Goal: Browse casually: Explore the website without a specific task or goal

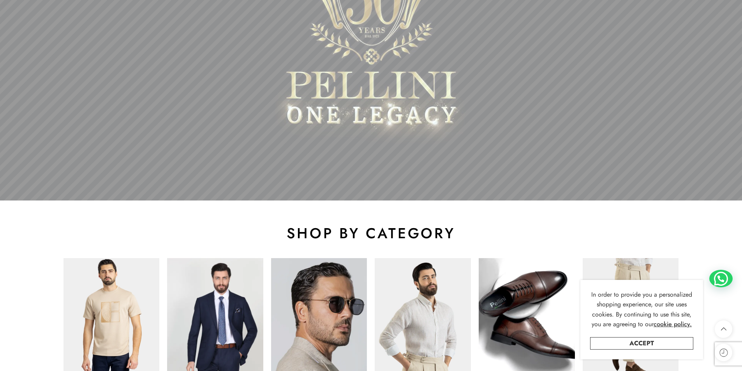
scroll to position [351, 0]
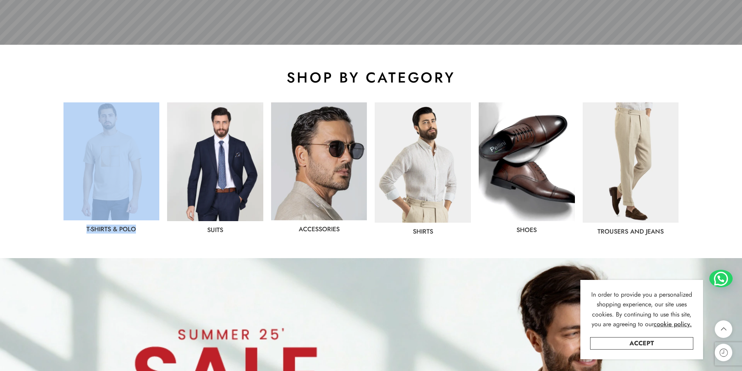
drag, startPoint x: 82, startPoint y: 226, endPoint x: 142, endPoint y: 229, distance: 60.1
click at [142, 229] on div "T-Shirts & Polo" at bounding box center [112, 168] width 96 height 130
copy div "T-Shirts & Polo"
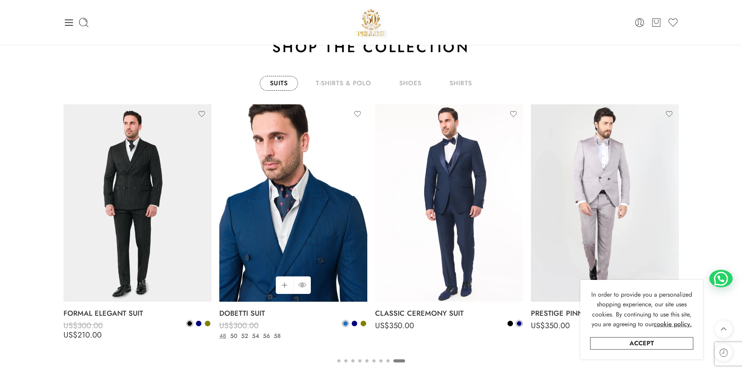
scroll to position [1325, 0]
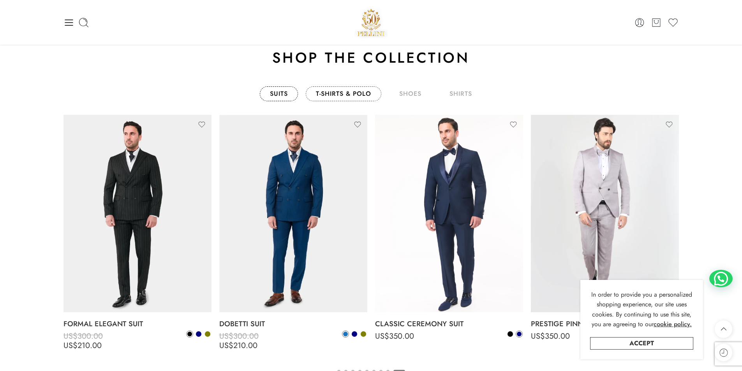
click at [337, 94] on link "T-Shirts & Polo" at bounding box center [344, 94] width 76 height 15
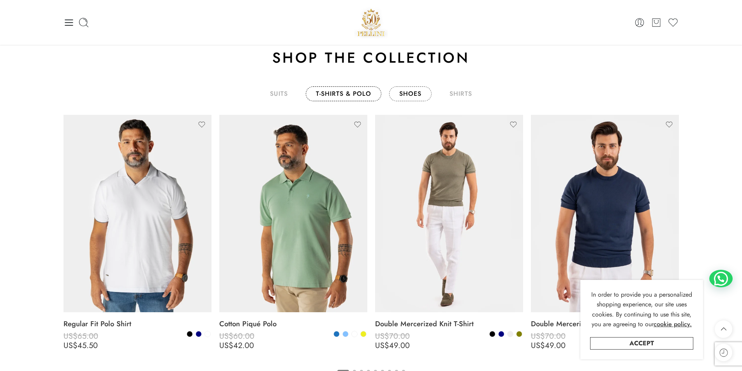
click at [406, 94] on link "shoes" at bounding box center [410, 94] width 42 height 15
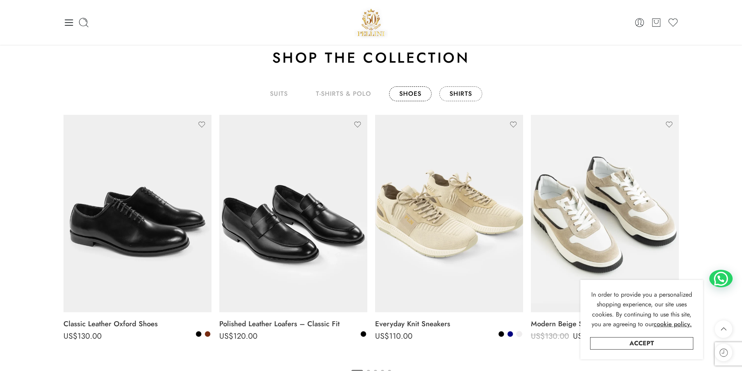
click at [457, 96] on link "shirts" at bounding box center [461, 94] width 43 height 15
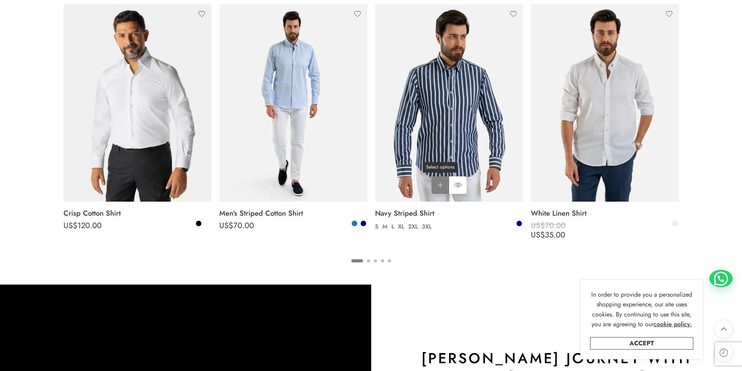
scroll to position [1442, 0]
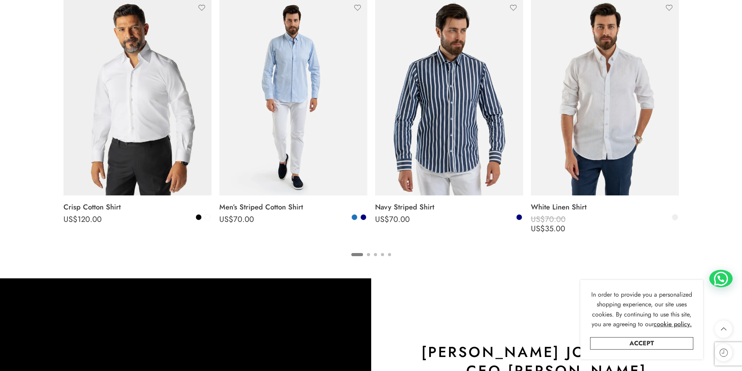
click at [371, 255] on ul "1 2 3 4 5" at bounding box center [372, 254] width 616 height 10
click at [369, 255] on button "2" at bounding box center [368, 261] width 3 height 16
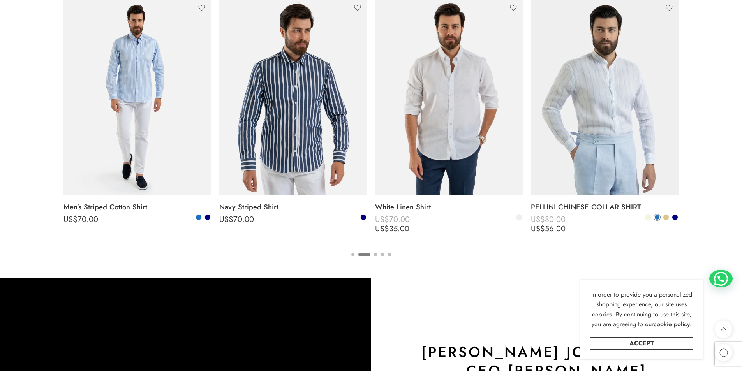
click at [375, 256] on button "3" at bounding box center [375, 261] width 3 height 16
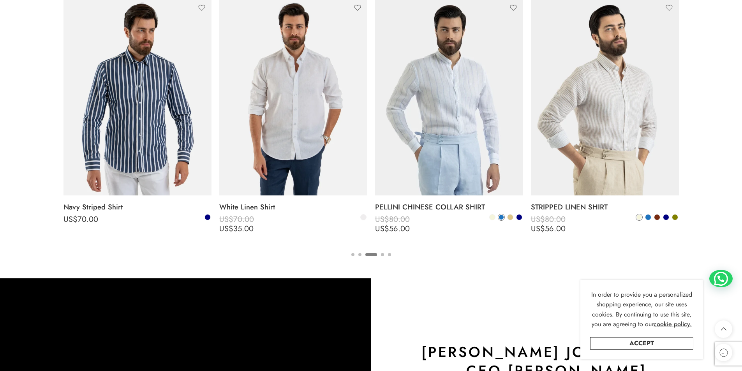
click at [384, 256] on button "4" at bounding box center [382, 261] width 3 height 16
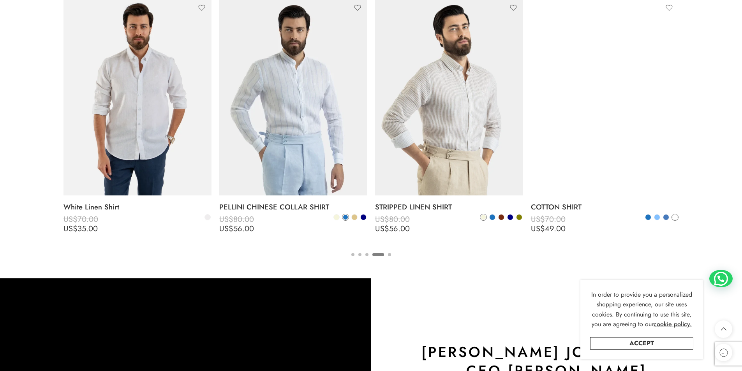
click at [389, 256] on button "5" at bounding box center [389, 261] width 3 height 16
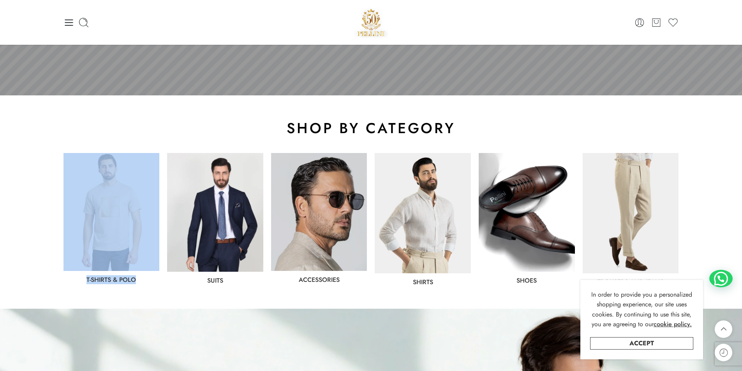
scroll to position [273, 0]
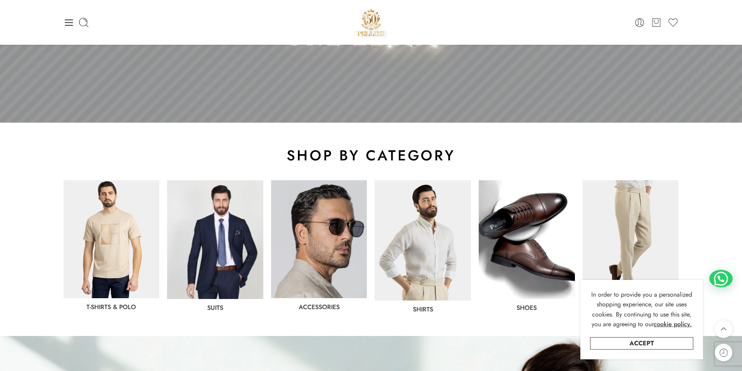
click at [205, 145] on div "shop by category" at bounding box center [372, 155] width 624 height 27
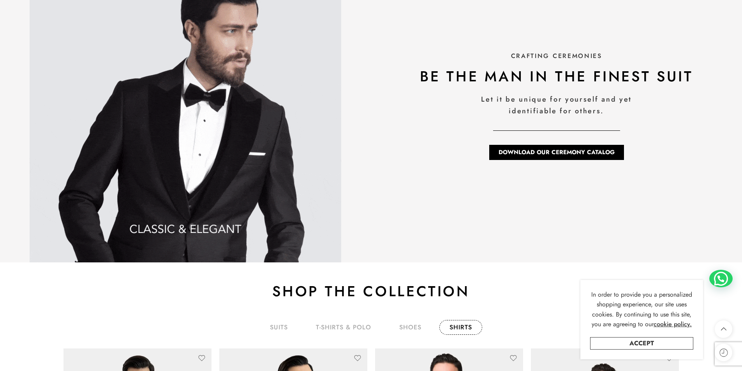
scroll to position [1286, 0]
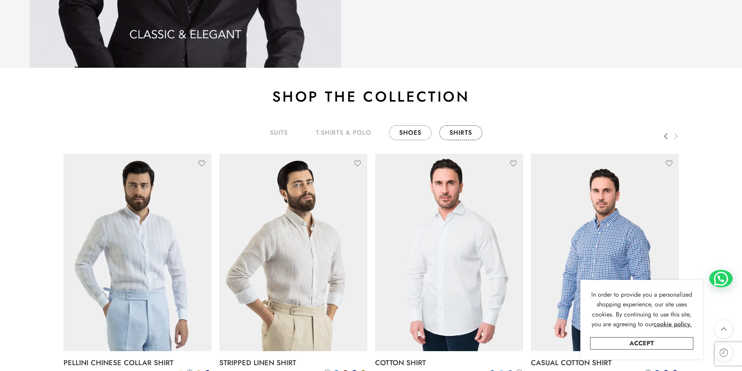
click at [412, 140] on link "shoes" at bounding box center [410, 132] width 42 height 15
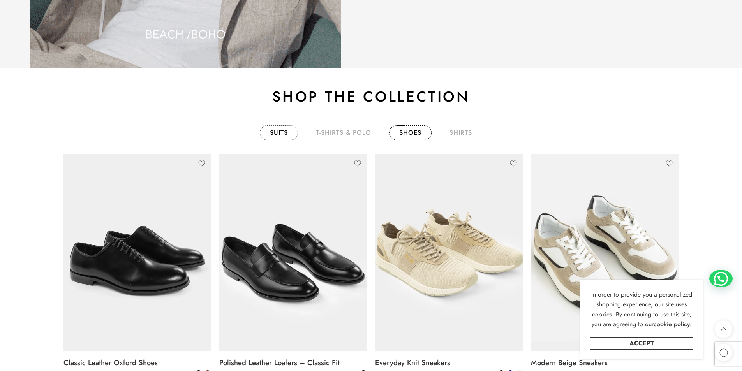
click at [349, 131] on link "T-Shirts & Polo" at bounding box center [344, 132] width 76 height 15
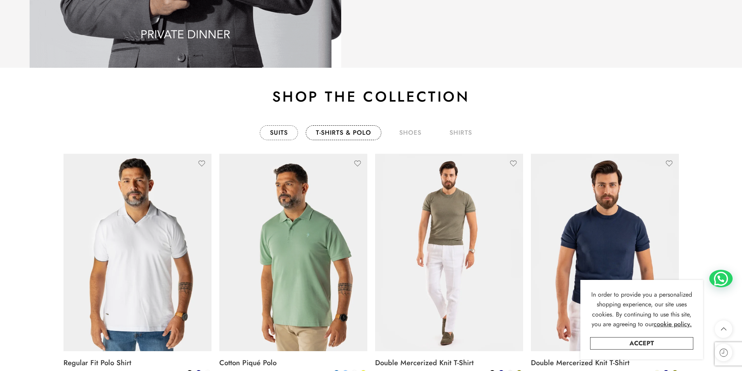
click at [284, 130] on link "Suits" at bounding box center [279, 132] width 38 height 15
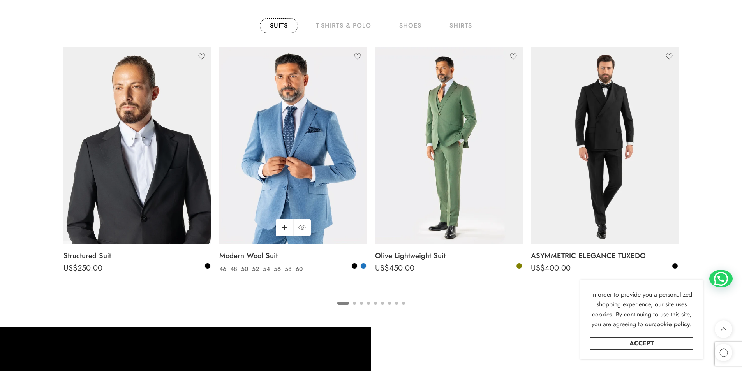
scroll to position [1403, 0]
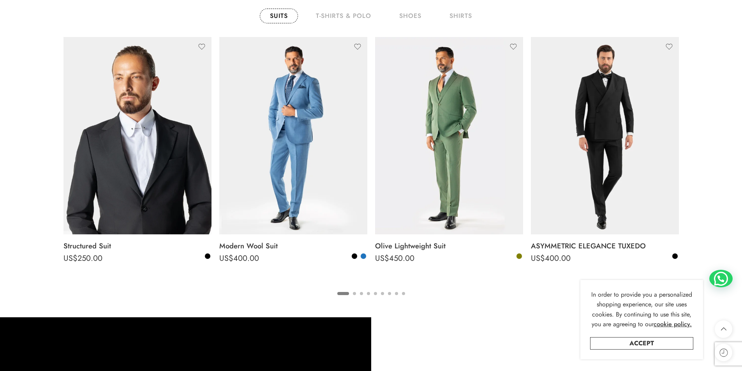
click at [355, 295] on button "2" at bounding box center [354, 300] width 3 height 16
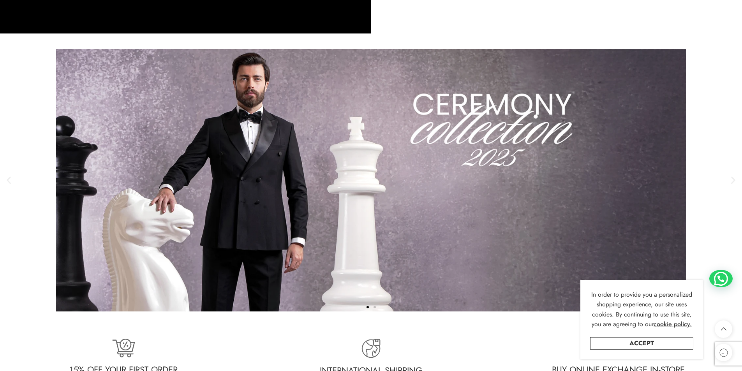
scroll to position [1949, 0]
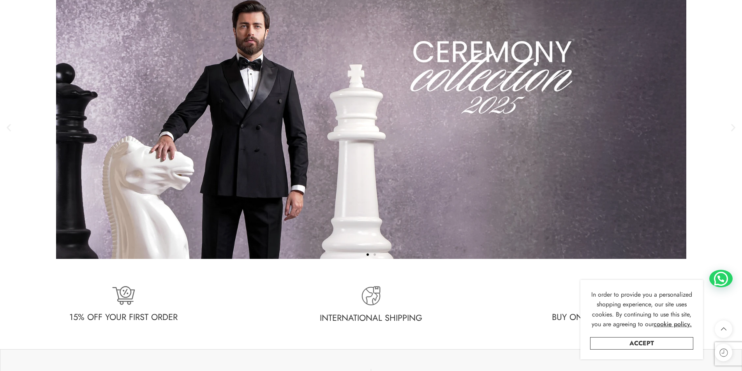
click at [375, 254] on span "Go to slide 2" at bounding box center [375, 255] width 2 height 2
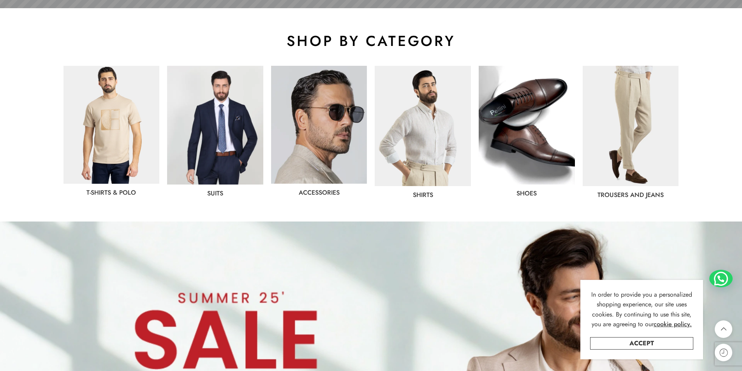
scroll to position [390, 0]
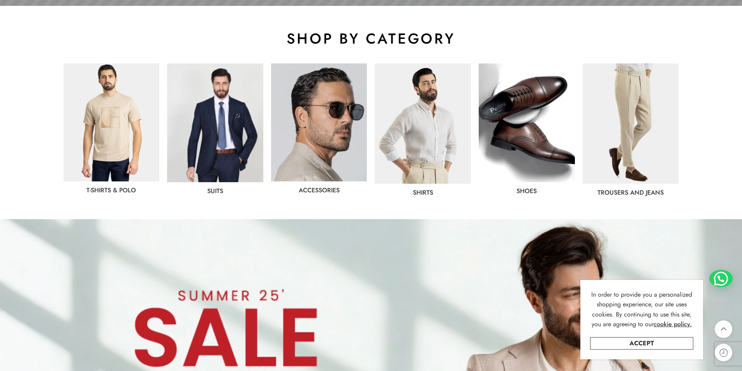
click at [510, 108] on img at bounding box center [527, 123] width 96 height 119
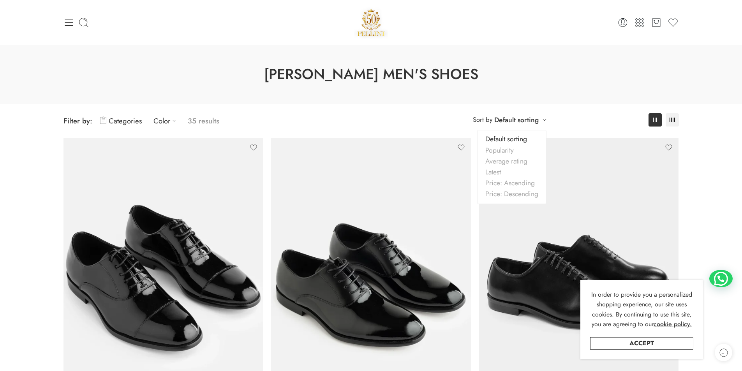
click at [532, 118] on link "Default sorting" at bounding box center [517, 120] width 44 height 11
click at [173, 121] on icon at bounding box center [174, 121] width 8 height 8
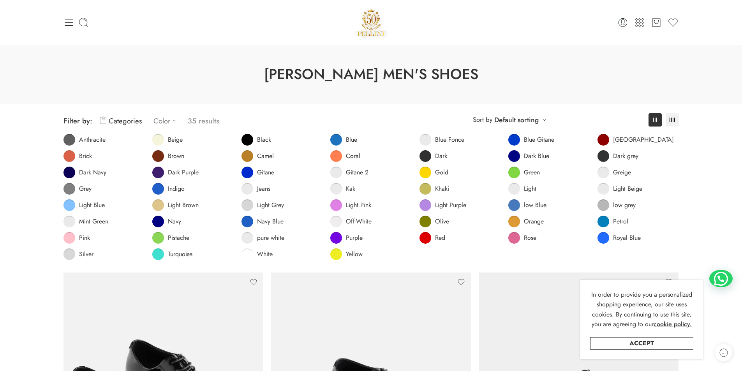
click at [171, 121] on icon at bounding box center [174, 121] width 8 height 8
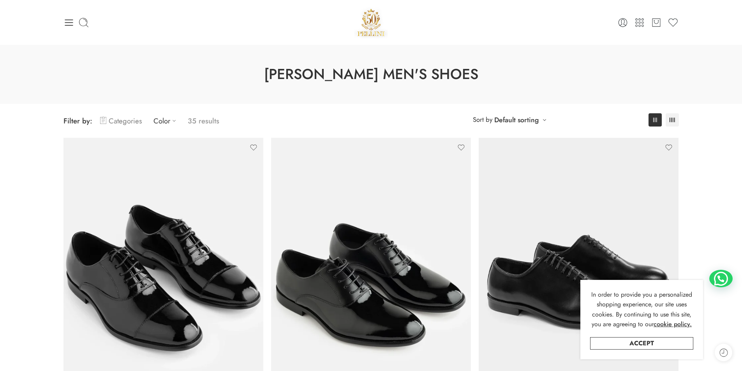
click at [135, 123] on link "Categories" at bounding box center [121, 121] width 42 height 18
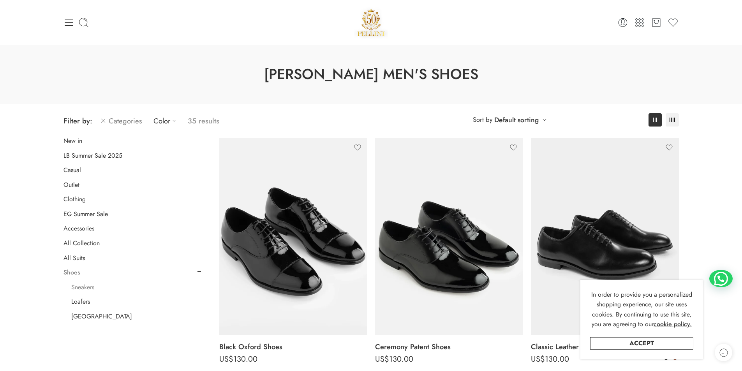
click at [89, 289] on link "Sneakers" at bounding box center [82, 288] width 23 height 8
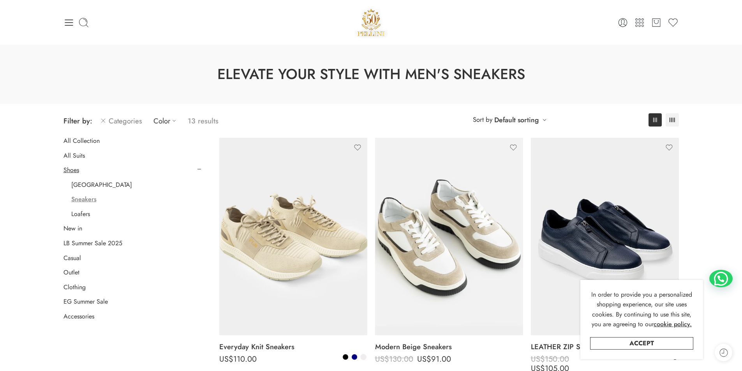
click at [369, 26] on img at bounding box center [372, 22] width 34 height 33
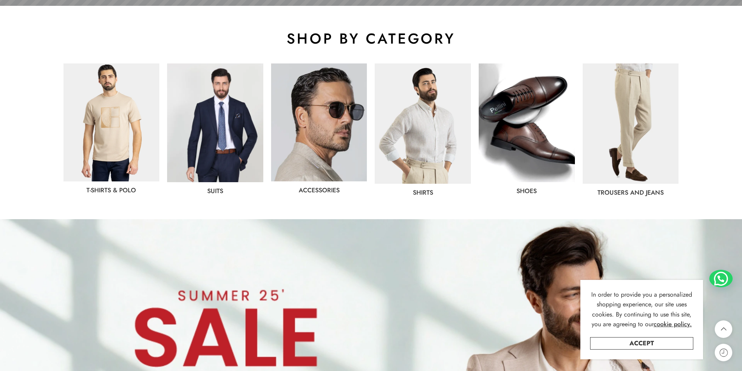
click at [326, 138] on img at bounding box center [319, 123] width 96 height 118
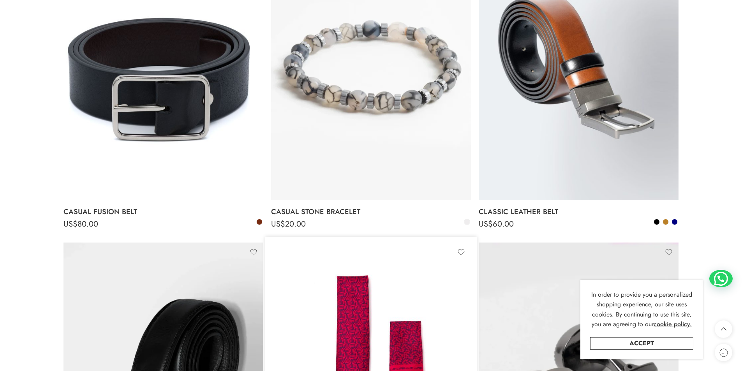
scroll to position [1949, 0]
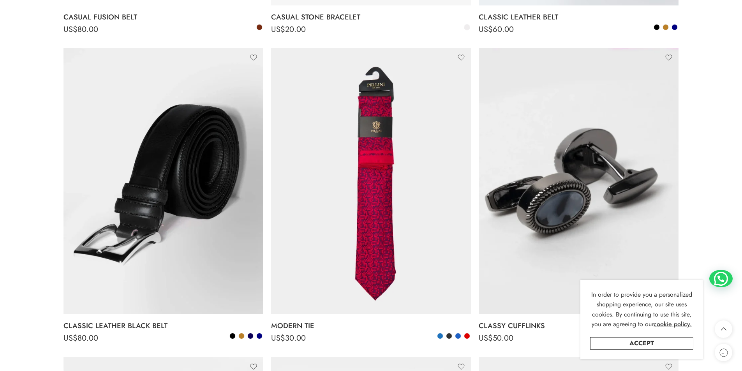
drag, startPoint x: 742, startPoint y: 115, endPoint x: 742, endPoint y: 55, distance: 59.6
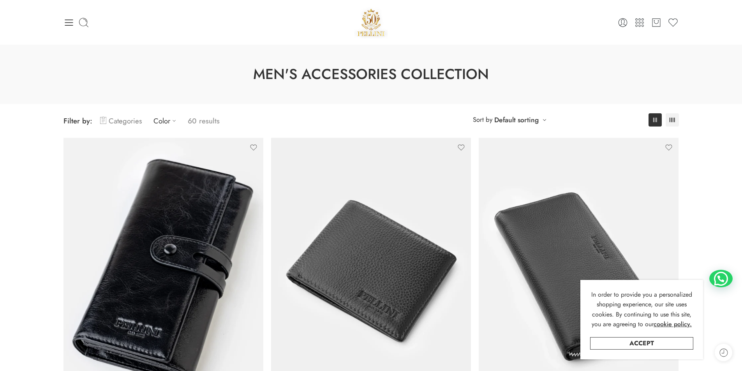
click at [120, 128] on link "Categories" at bounding box center [121, 121] width 42 height 18
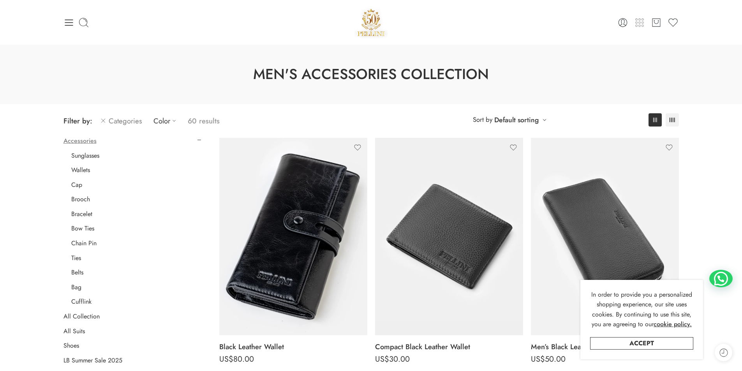
click at [639, 24] on icon at bounding box center [639, 22] width 11 height 11
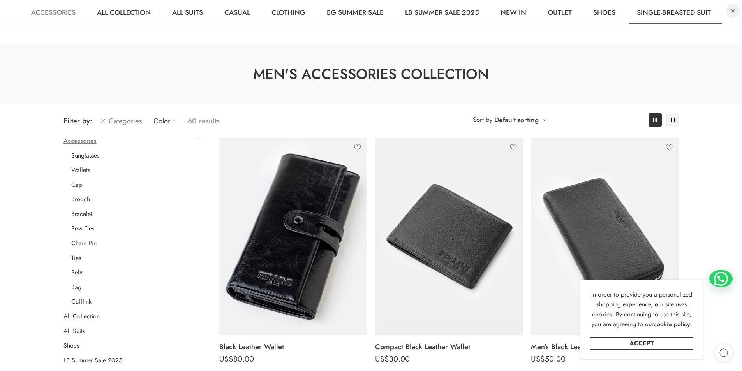
click at [733, 10] on link at bounding box center [733, 11] width 14 height 14
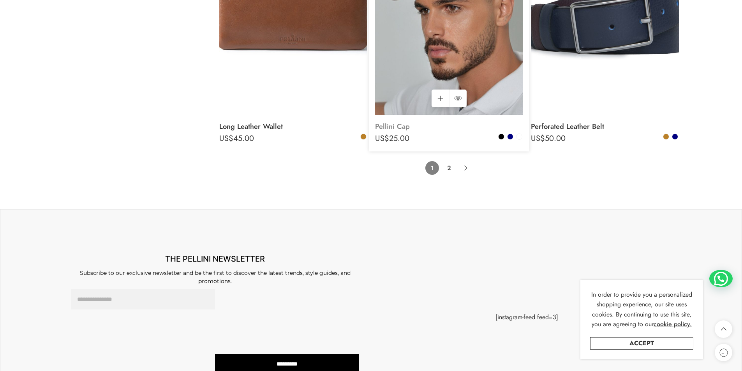
scroll to position [4638, 0]
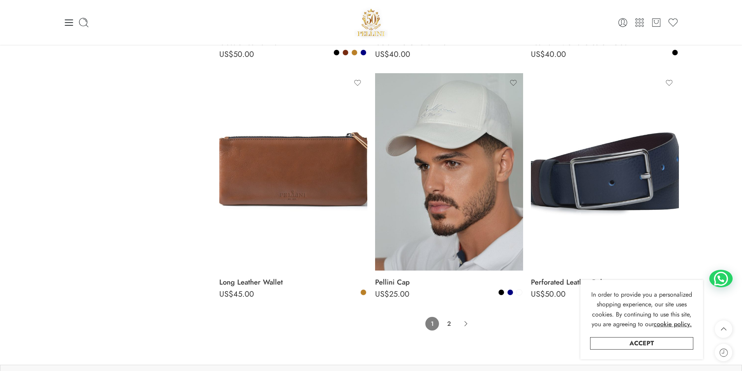
drag, startPoint x: 156, startPoint y: 309, endPoint x: 159, endPoint y: 285, distance: 24.1
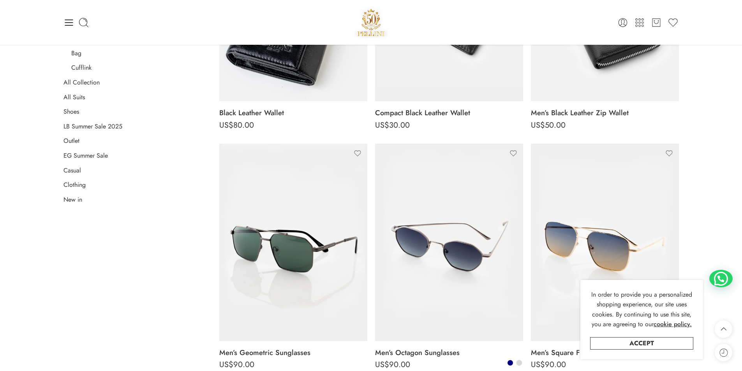
scroll to position [0, 0]
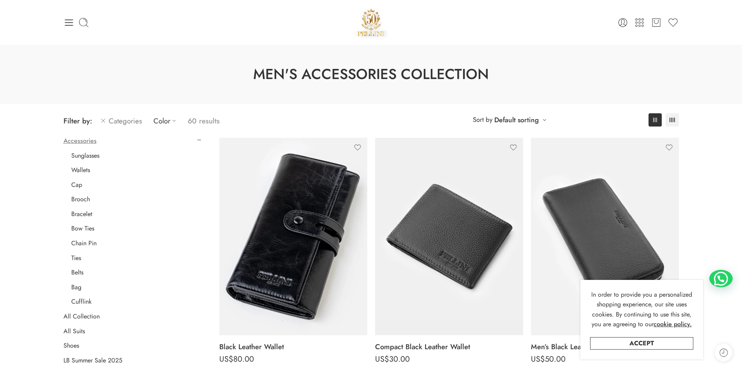
click at [384, 23] on img at bounding box center [372, 22] width 34 height 33
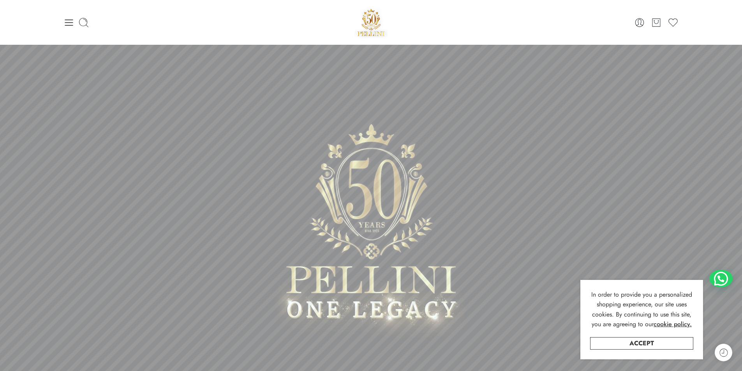
scroll to position [312, 0]
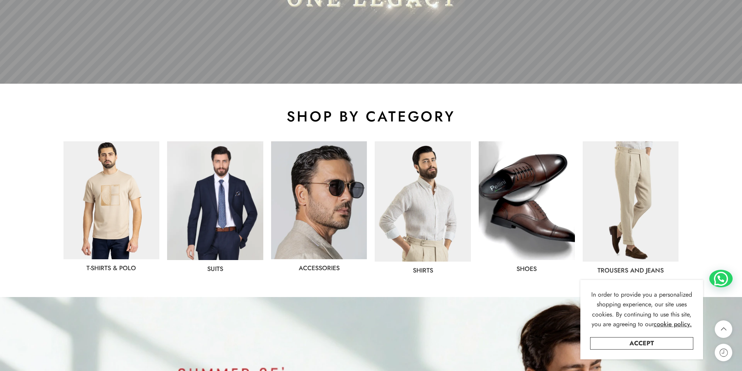
click at [226, 170] on img at bounding box center [215, 200] width 96 height 119
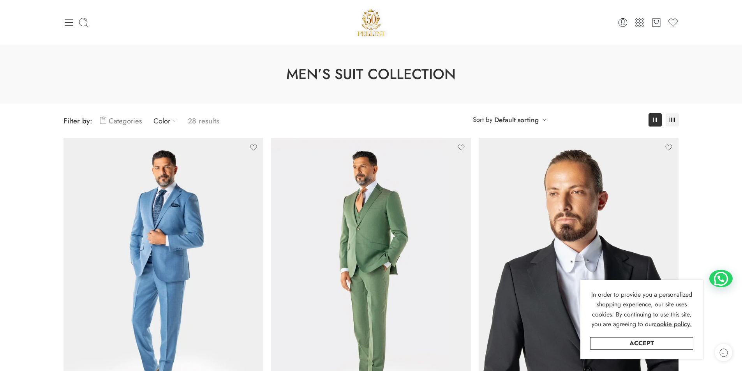
click at [115, 122] on link "Categories" at bounding box center [121, 121] width 42 height 18
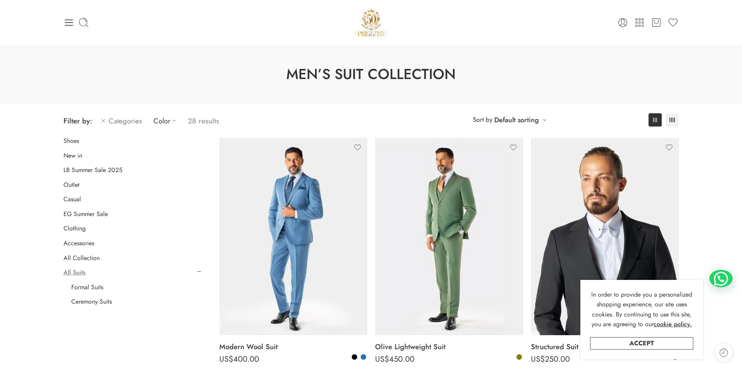
click at [370, 18] on img at bounding box center [372, 22] width 34 height 33
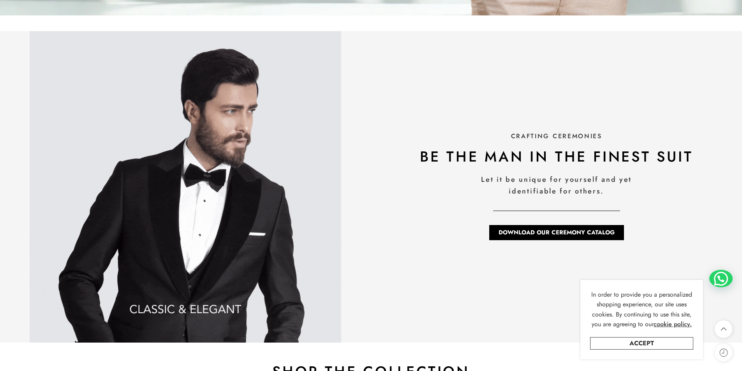
scroll to position [1013, 0]
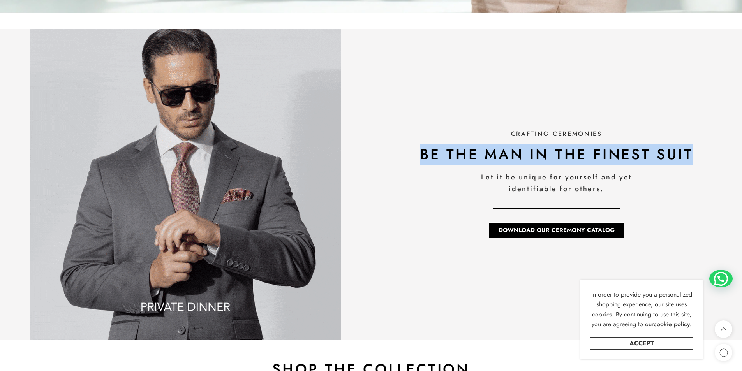
drag, startPoint x: 424, startPoint y: 153, endPoint x: 703, endPoint y: 160, distance: 279.1
click at [703, 160] on h2 "be the man in the finest suit" at bounding box center [557, 154] width 364 height 19
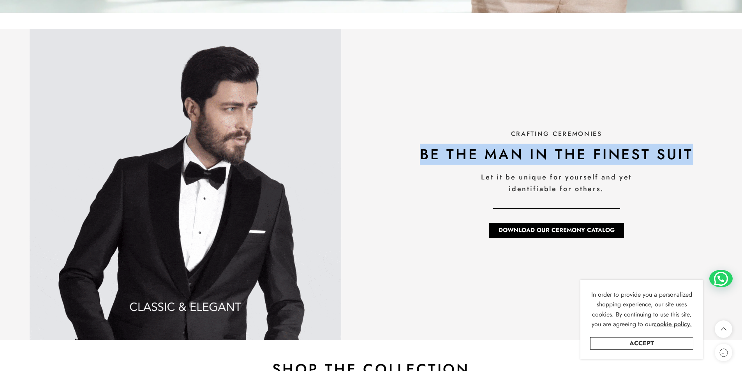
copy h2 "be the man in the finest suit"
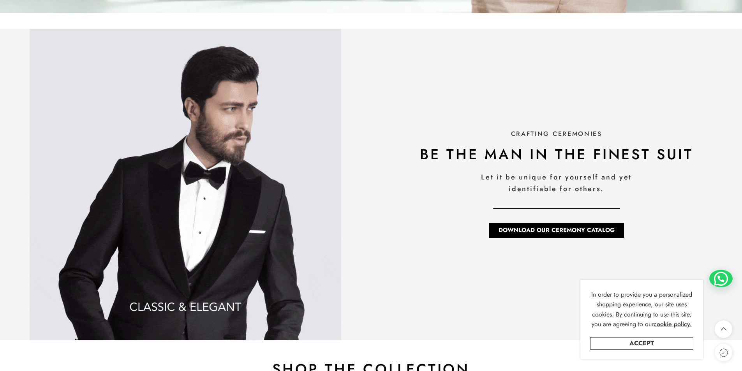
click at [397, 66] on div "CRAFTING CEREMONIES be the man in the finest suit Let it be unique for yourself…" at bounding box center [556, 185] width 371 height 312
